Goal: Information Seeking & Learning: Learn about a topic

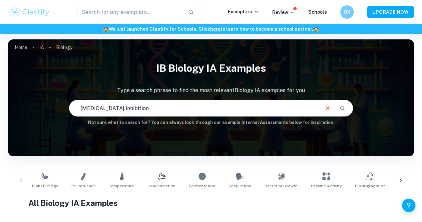
type input "[MEDICAL_DATA] inhibition"
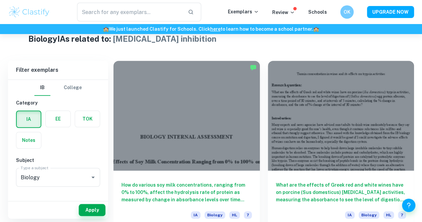
scroll to position [170, 0]
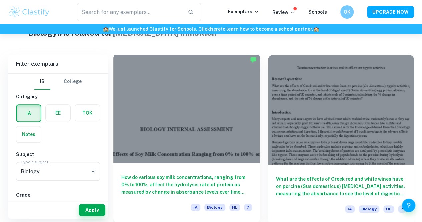
click at [176, 163] on div "How do various soy milk concentrations, ranging from 0% to 100%, affect the hyd…" at bounding box center [186, 193] width 146 height 60
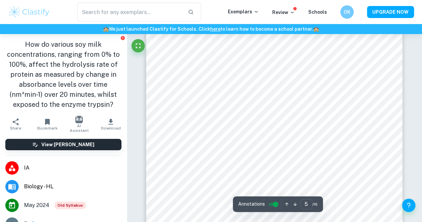
scroll to position [1516, 0]
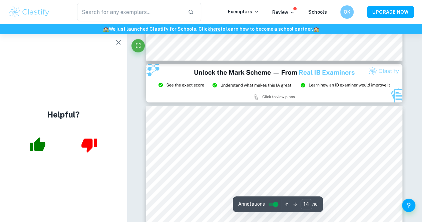
type input "15"
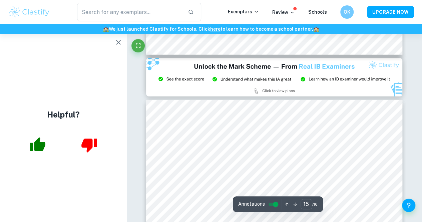
scroll to position [4785, 0]
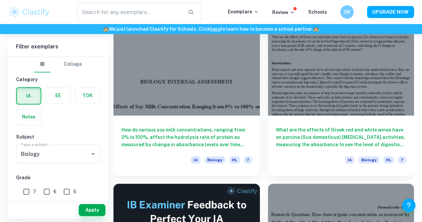
scroll to position [177, 0]
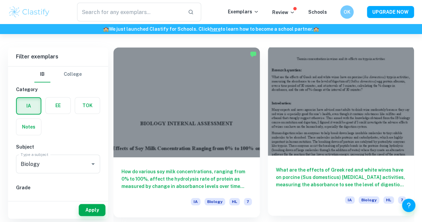
click at [268, 109] on div at bounding box center [341, 101] width 146 height 110
